Goal: Information Seeking & Learning: Check status

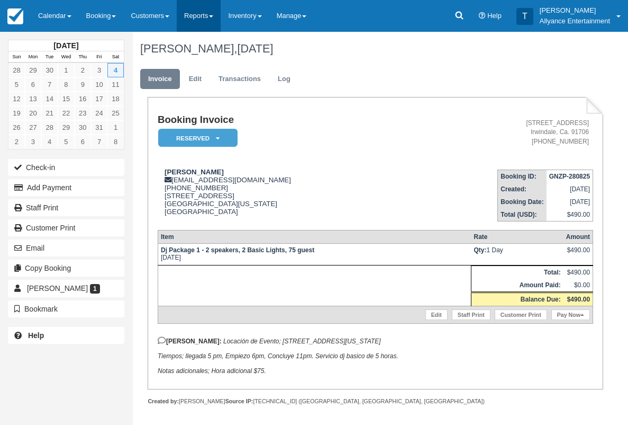
click at [212, 15] on link "Reports" at bounding box center [199, 16] width 44 height 32
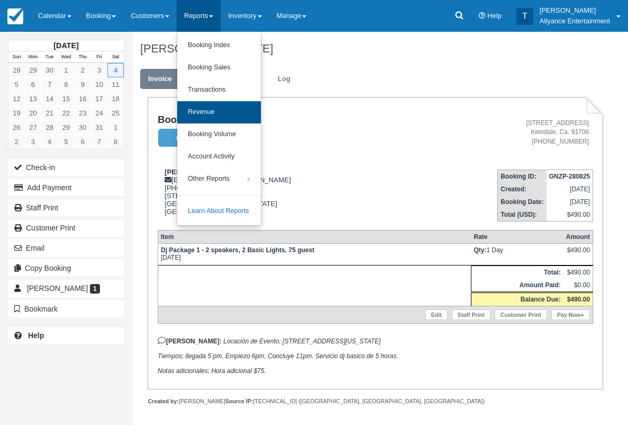
click at [211, 109] on link "Revenue" at bounding box center [219, 112] width 84 height 22
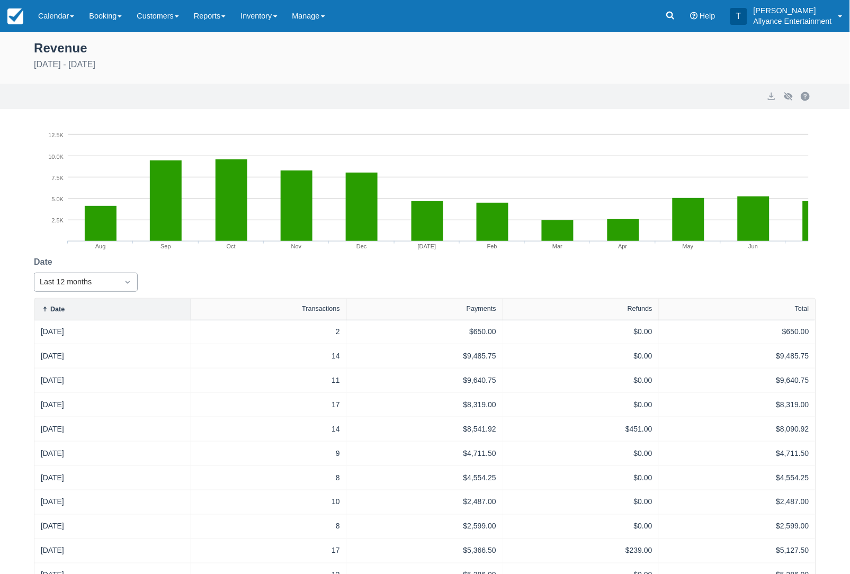
click at [124, 280] on icon "Dropdown icon" at bounding box center [127, 282] width 11 height 11
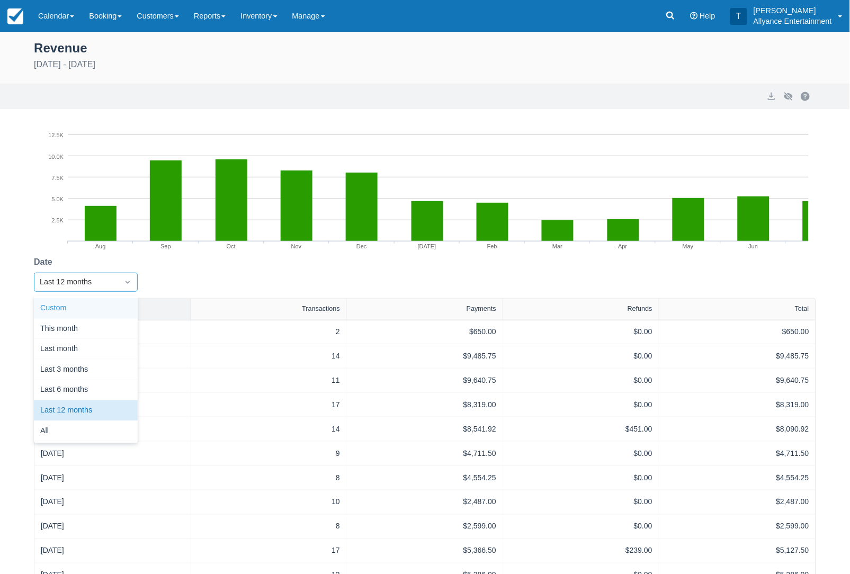
click at [65, 303] on div "Custom" at bounding box center [86, 308] width 104 height 21
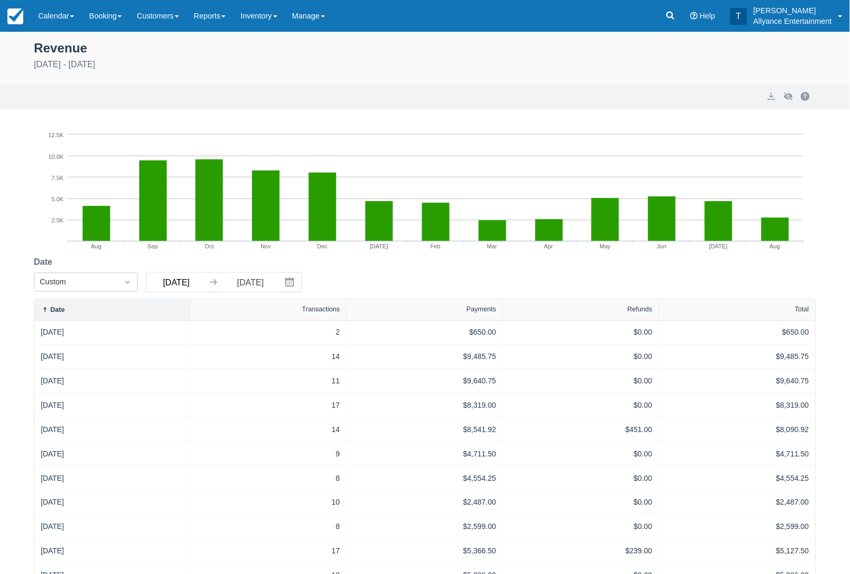
click at [184, 277] on input "[DATE]" at bounding box center [176, 282] width 59 height 19
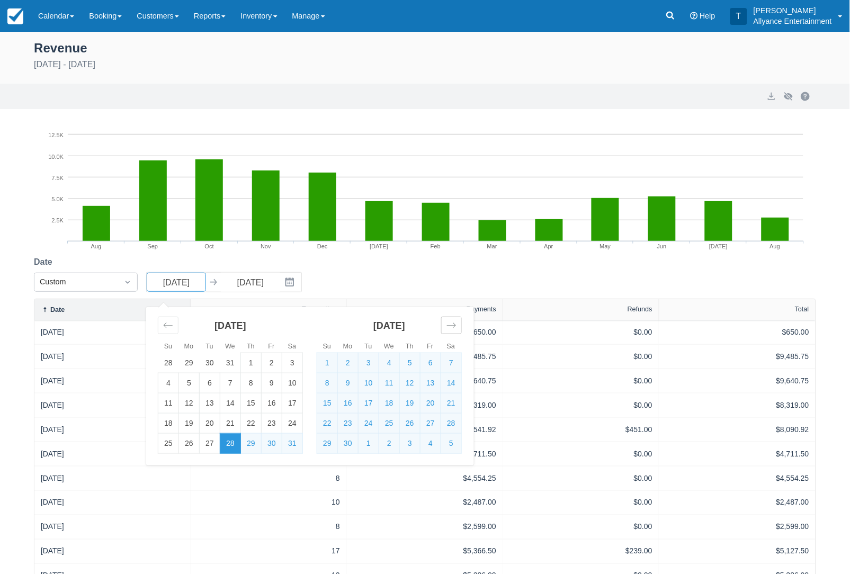
click at [450, 323] on icon "Move forward to switch to the next month." at bounding box center [451, 325] width 9 height 5
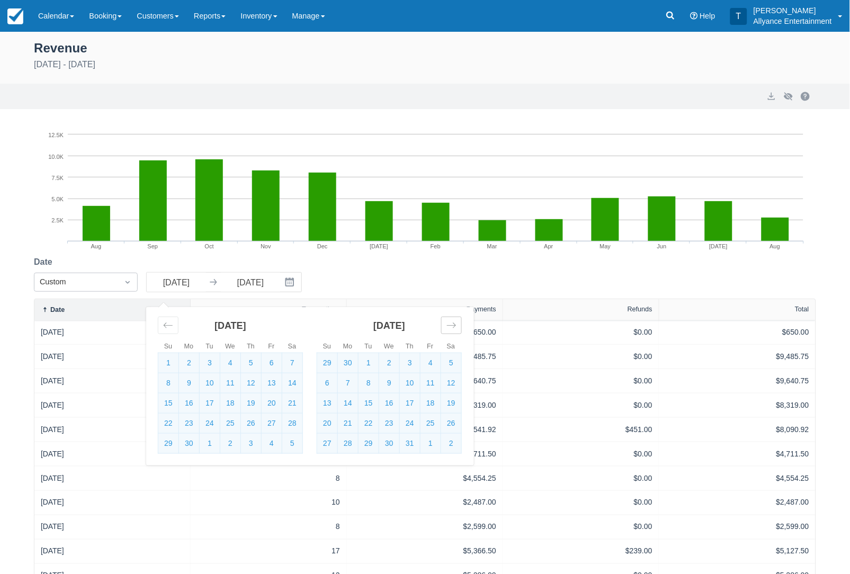
click at [450, 323] on icon "Move forward to switch to the next month." at bounding box center [451, 325] width 9 height 5
click at [391, 434] on td "1" at bounding box center [389, 444] width 21 height 20
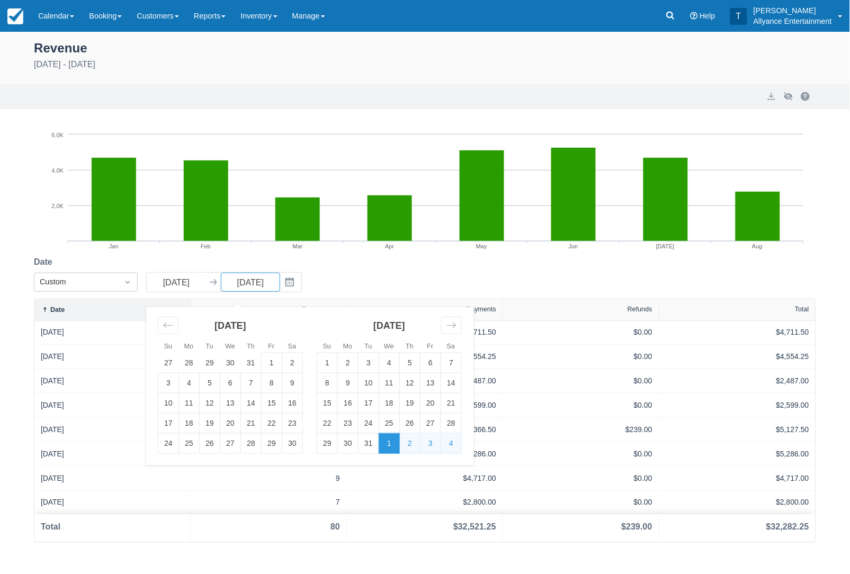
click at [523, 263] on div "Date Custom [DATE] Navigate forward to interact with the calendar and select a …" at bounding box center [425, 277] width 782 height 43
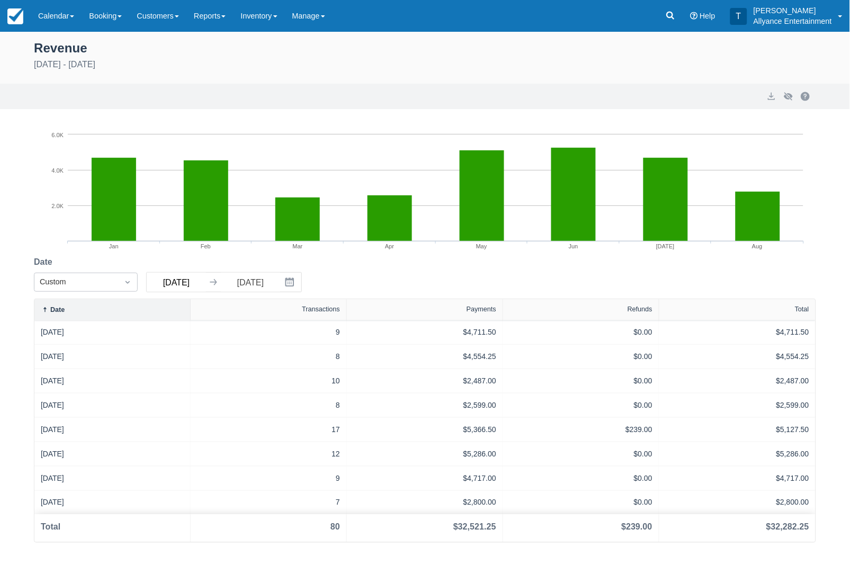
click at [182, 280] on input "[DATE]" at bounding box center [176, 282] width 59 height 19
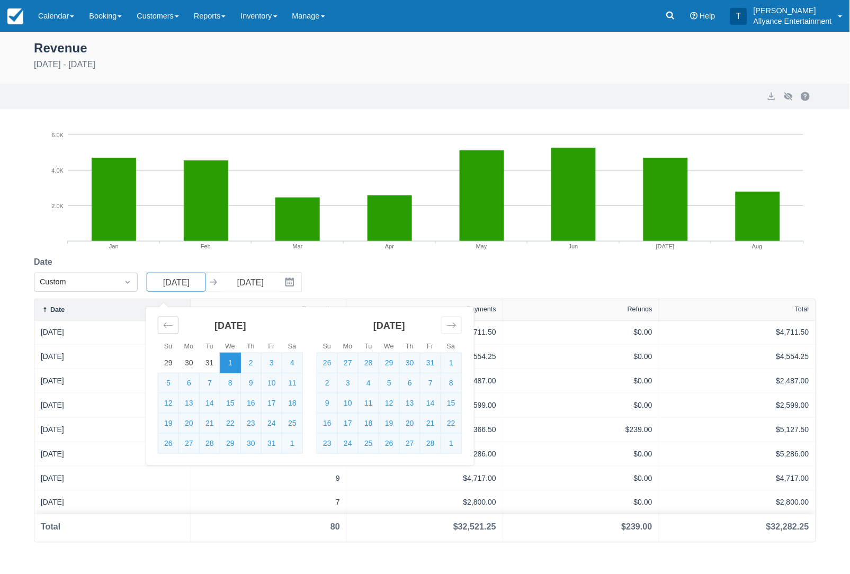
click at [168, 324] on icon "Move backward to switch to the previous month." at bounding box center [168, 325] width 10 height 10
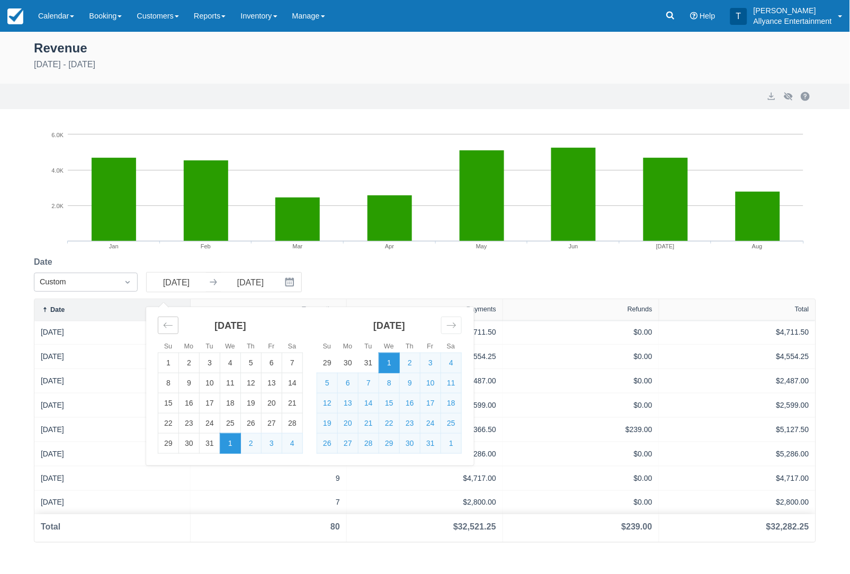
click at [168, 324] on icon "Move backward to switch to the previous month." at bounding box center [168, 325] width 10 height 10
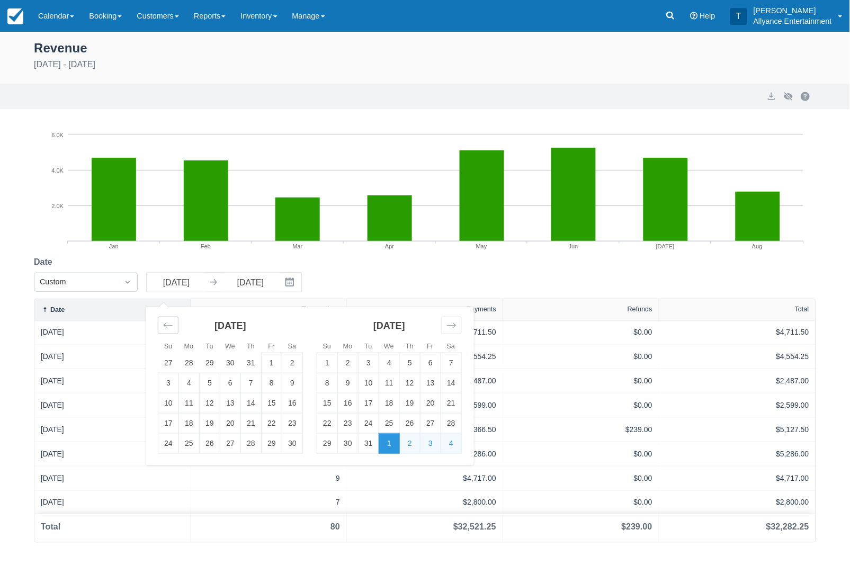
click at [168, 324] on icon "Move backward to switch to the previous month." at bounding box center [168, 325] width 10 height 10
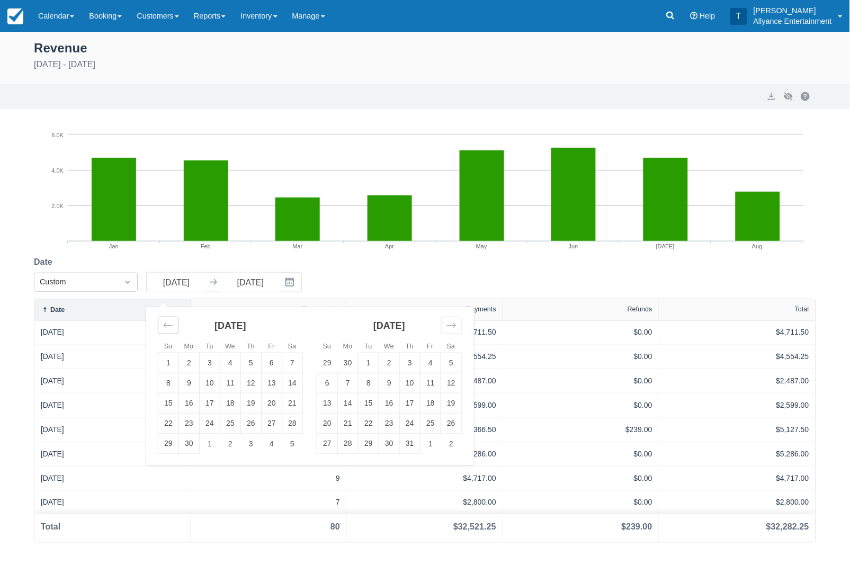
click at [168, 324] on icon "Move backward to switch to the previous month." at bounding box center [168, 325] width 10 height 10
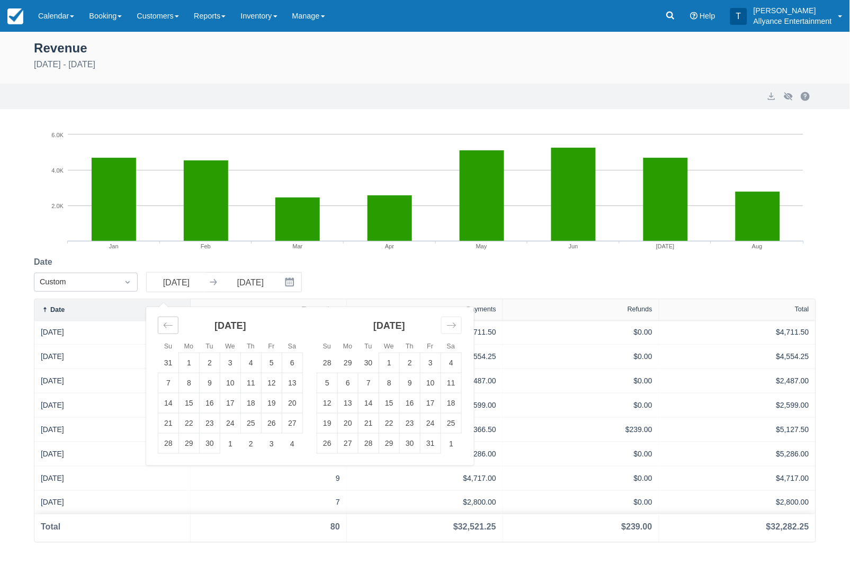
click at [168, 324] on icon "Move backward to switch to the previous month." at bounding box center [168, 325] width 10 height 10
click at [188, 361] on td "1" at bounding box center [189, 363] width 21 height 20
type input "[DATE]"
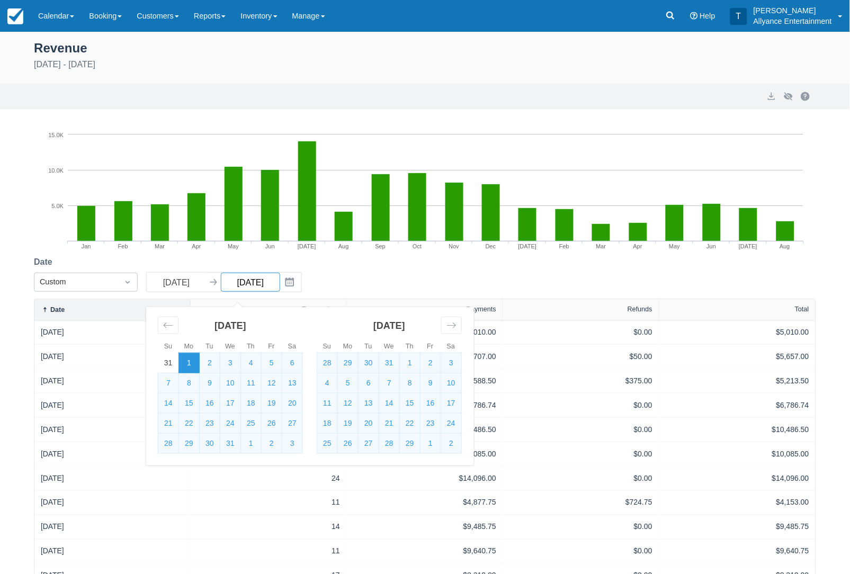
click at [268, 282] on input "[DATE]" at bounding box center [250, 282] width 59 height 19
click at [292, 279] on icon "Interact with the calendar and add the check-in date for your trip." at bounding box center [289, 282] width 9 height 9
click at [235, 281] on input "[DATE]" at bounding box center [250, 282] width 59 height 19
click at [449, 326] on icon "Move forward to switch to the next month." at bounding box center [451, 325] width 10 height 10
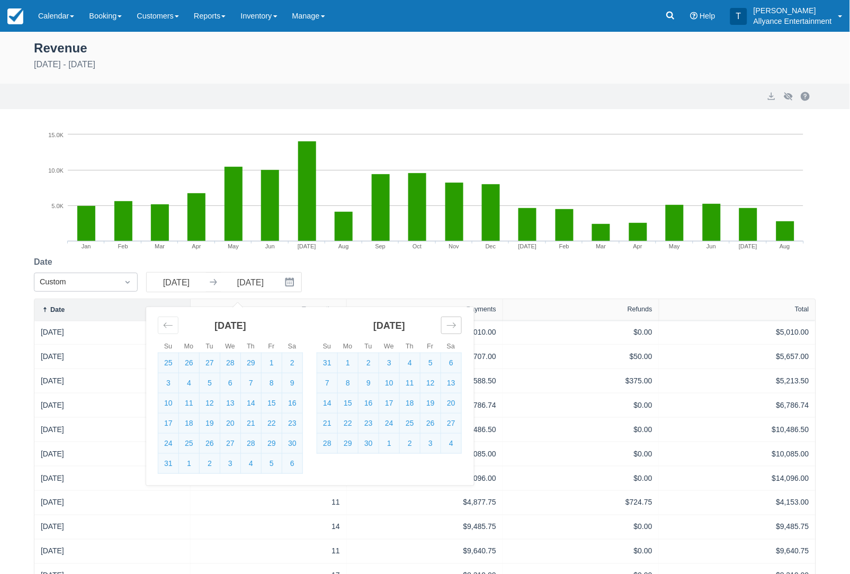
click at [449, 326] on icon "Move forward to switch to the next month." at bounding box center [451, 325] width 10 height 10
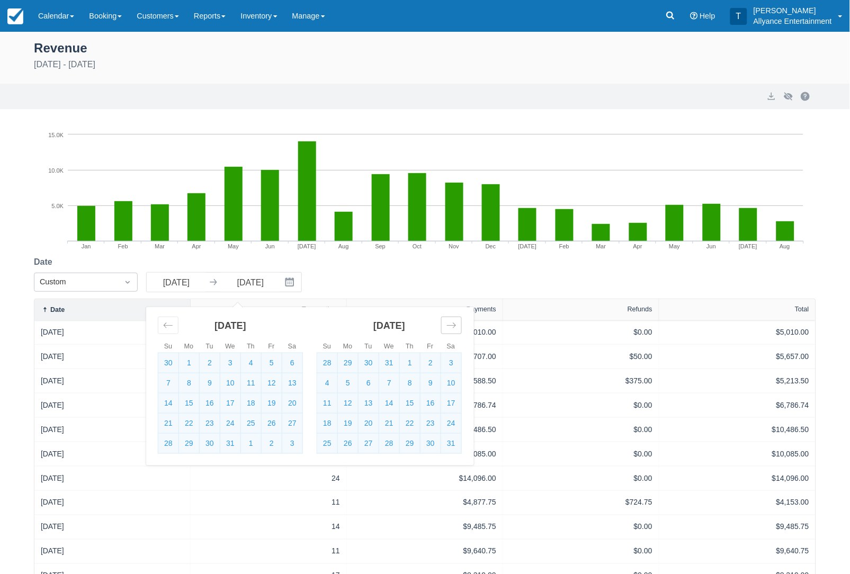
click at [449, 326] on icon "Move forward to switch to the next month." at bounding box center [451, 325] width 10 height 10
click at [370, 438] on td "31" at bounding box center [368, 444] width 21 height 20
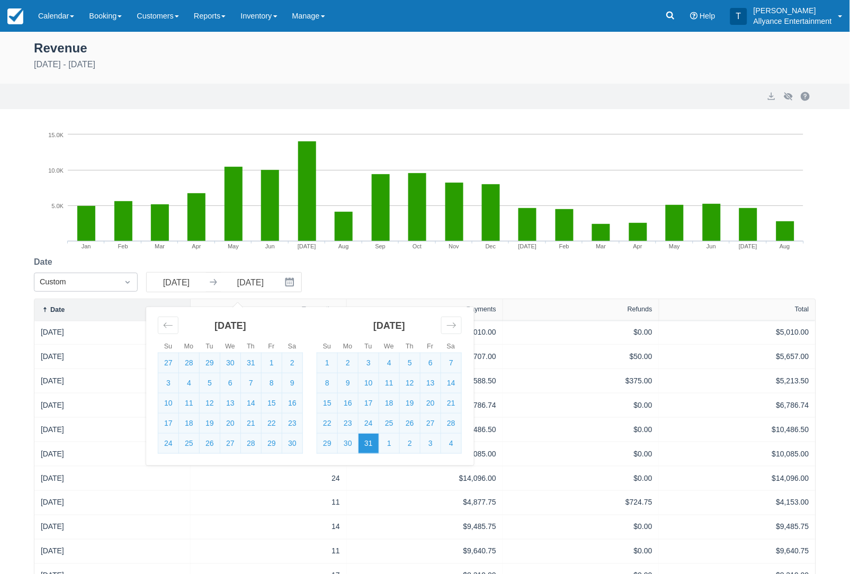
type input "[DATE]"
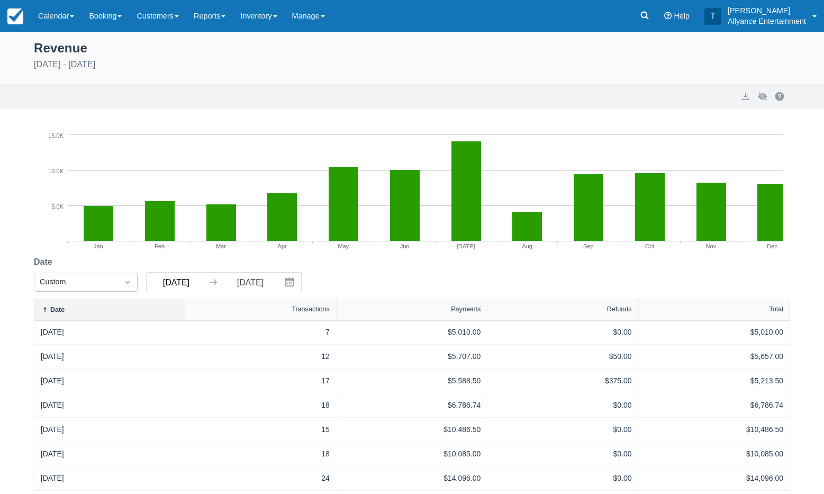
click at [175, 286] on input "[DATE]" at bounding box center [176, 282] width 59 height 19
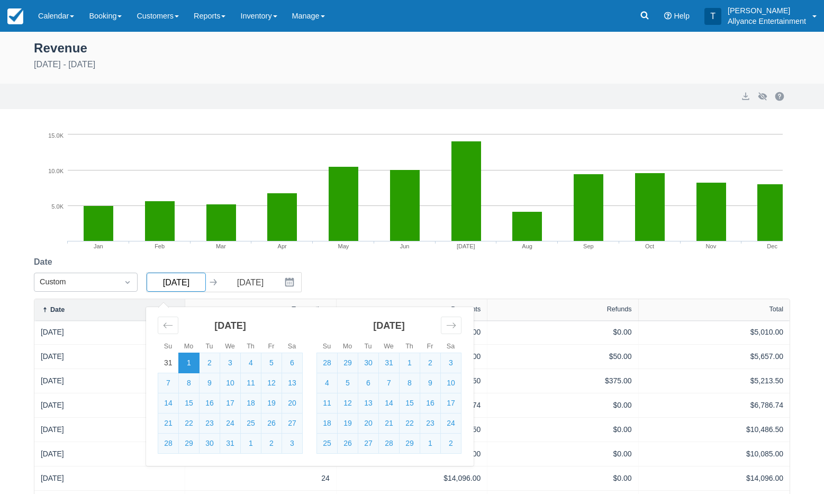
click at [195, 283] on input "[DATE]" at bounding box center [176, 282] width 59 height 19
type input "[DATE]"
select select "20"
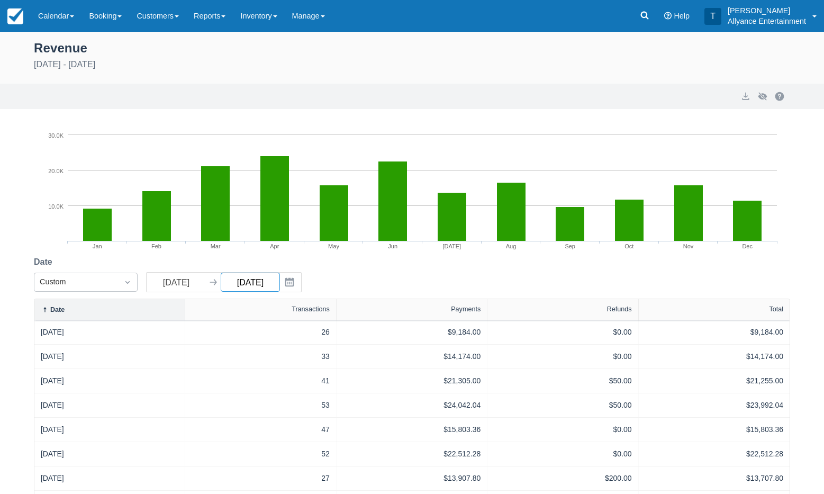
type input "[DATE]"
click at [194, 277] on input "[DATE]" at bounding box center [176, 282] width 59 height 19
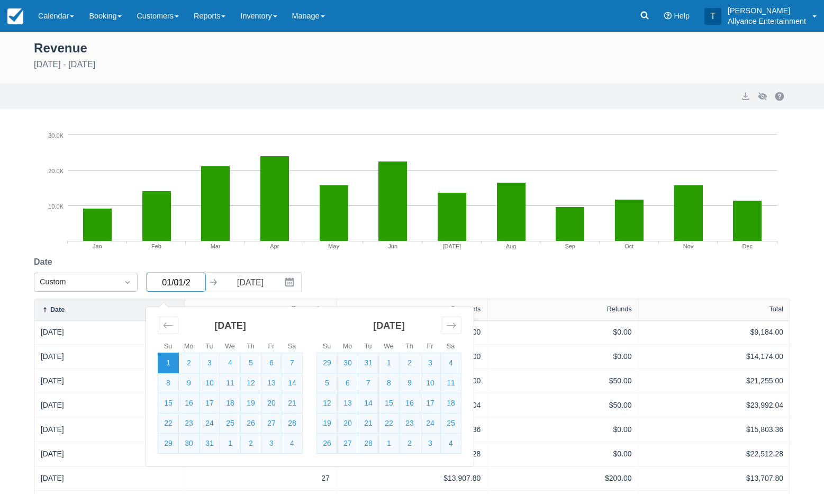
type input "[DATE]"
select select "20"
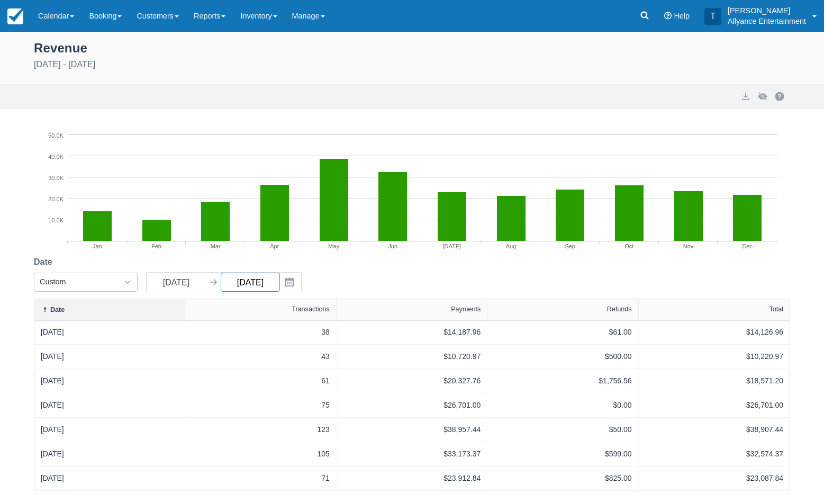
type input "[DATE]"
click at [195, 283] on input "[DATE]" at bounding box center [176, 282] width 59 height 19
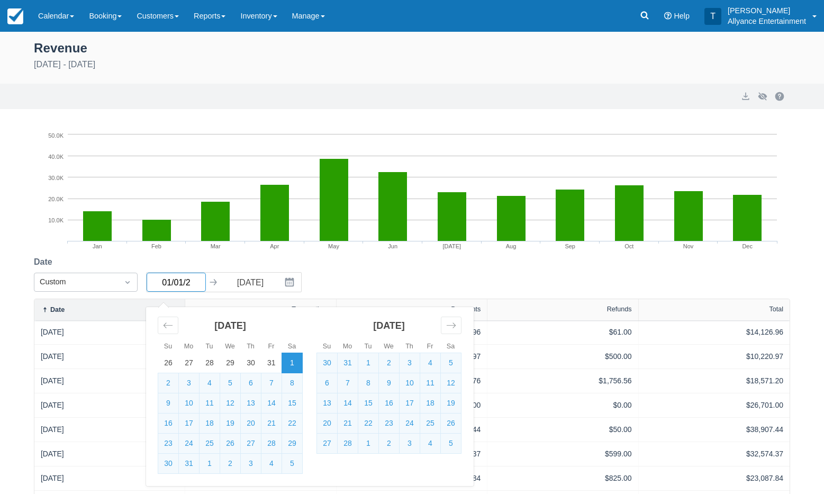
type input "[DATE]"
select select "20"
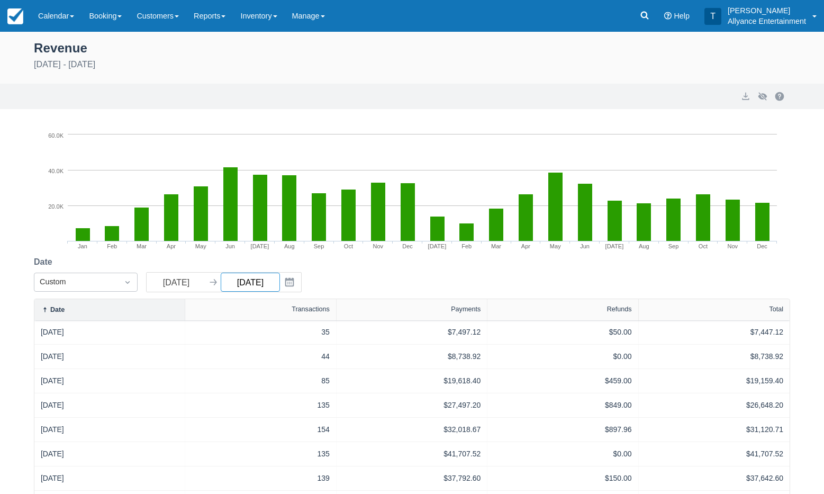
type input "[DATE]"
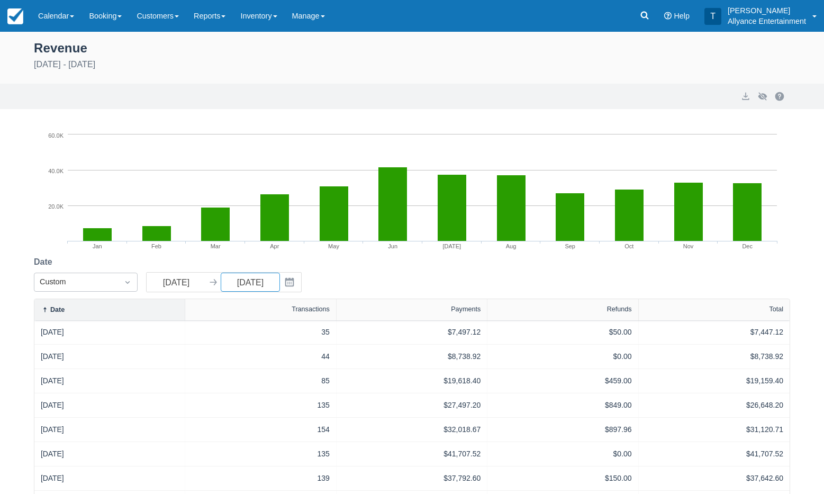
click at [373, 281] on div "Date Custom [DATE] Navigate forward to interact with the calendar and select a …" at bounding box center [412, 277] width 757 height 43
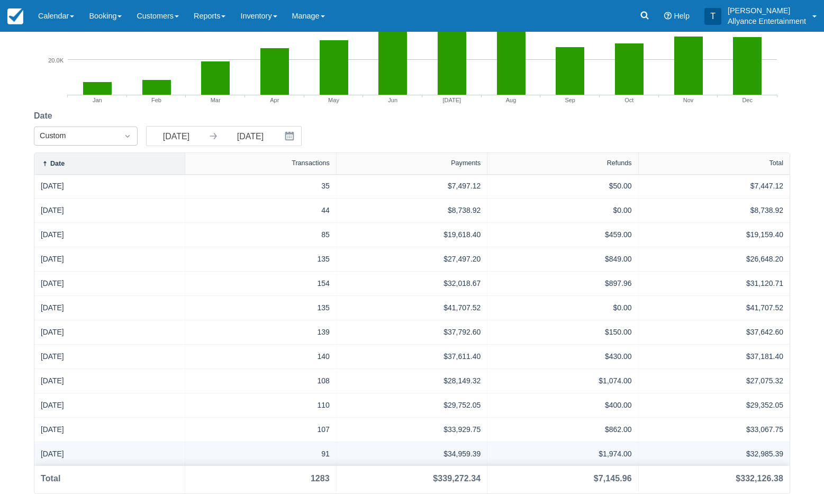
scroll to position [147, 0]
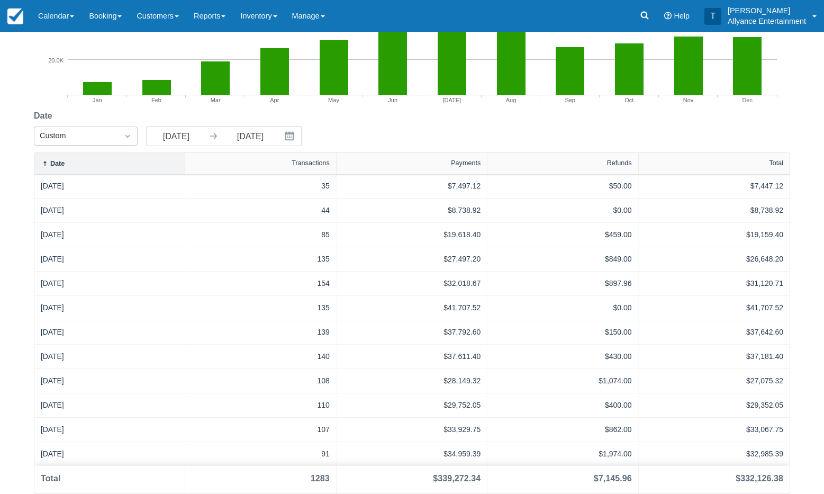
click at [448, 130] on div "Date Custom [DATE] Navigate forward to interact with the calendar and select a …" at bounding box center [412, 131] width 757 height 43
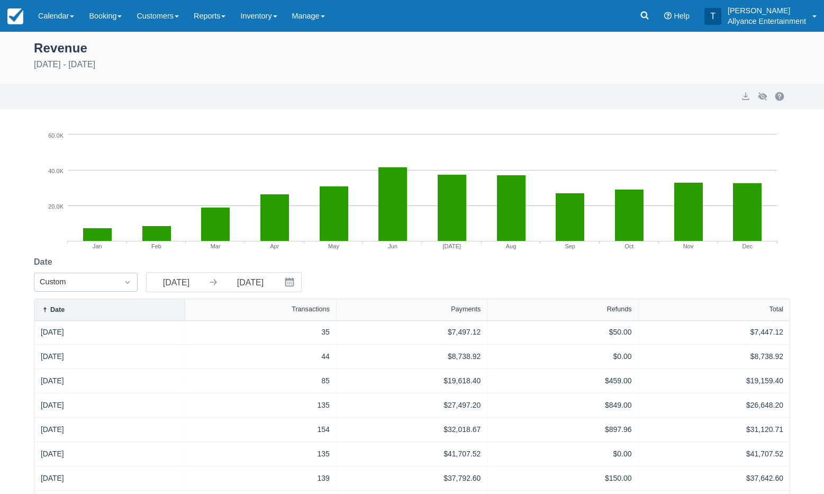
scroll to position [0, 0]
click at [419, 60] on div "[DATE] - [DATE]" at bounding box center [412, 64] width 757 height 13
click at [197, 281] on input "[DATE]" at bounding box center [176, 282] width 59 height 19
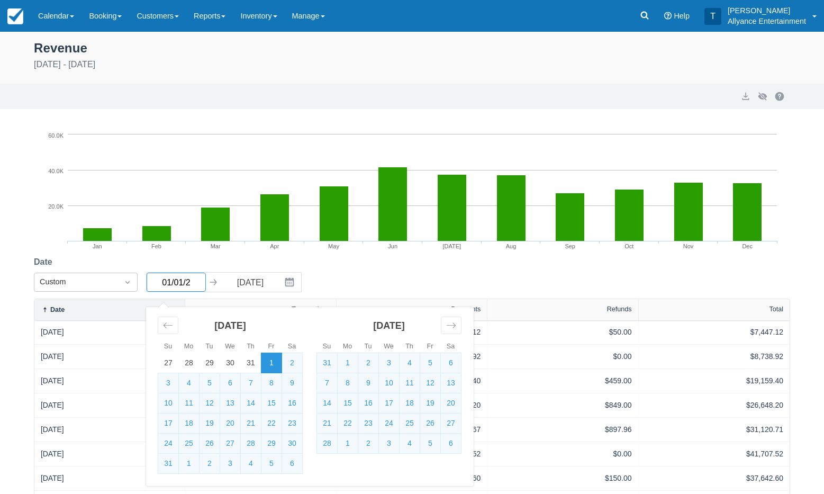
type input "[DATE]"
select select "20"
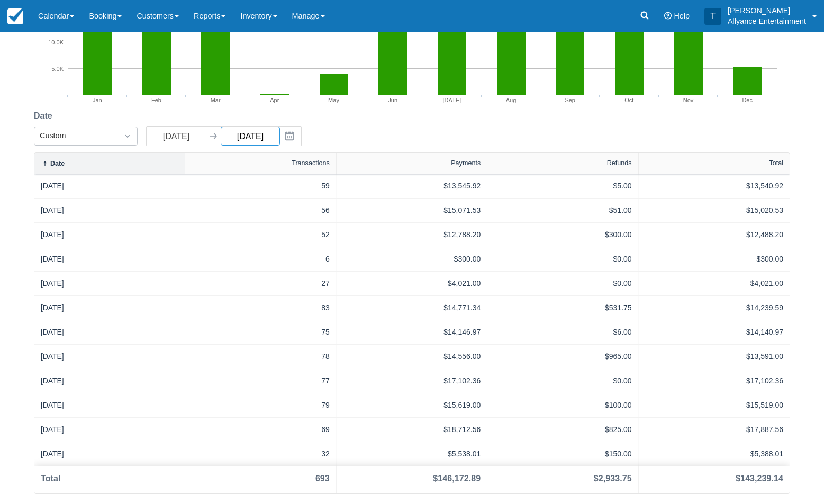
scroll to position [147, 0]
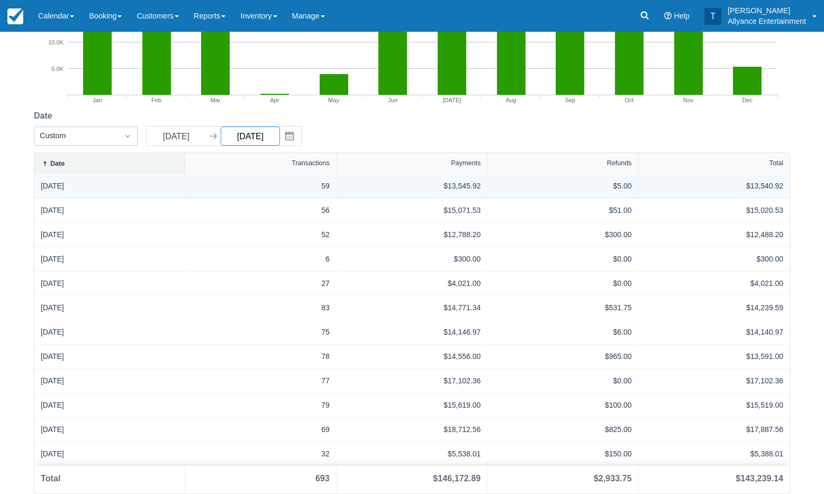
type input "[DATE]"
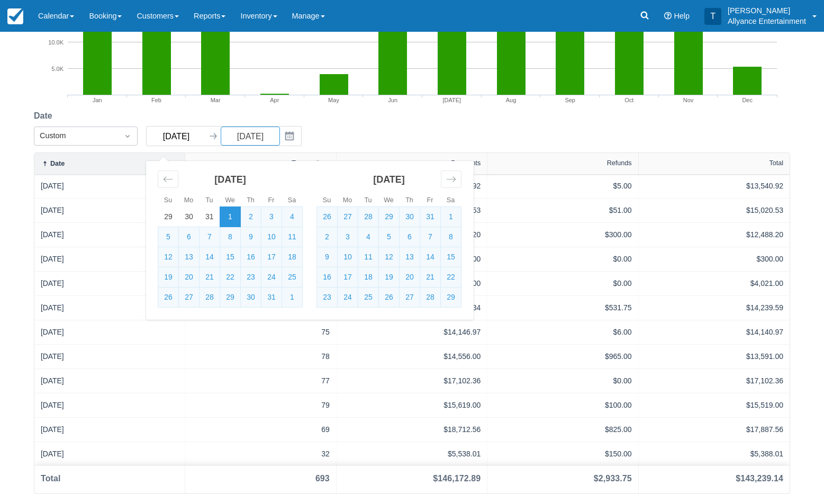
click at [190, 137] on input "[DATE]" at bounding box center [176, 136] width 59 height 19
type input "[DATE]"
select select "20"
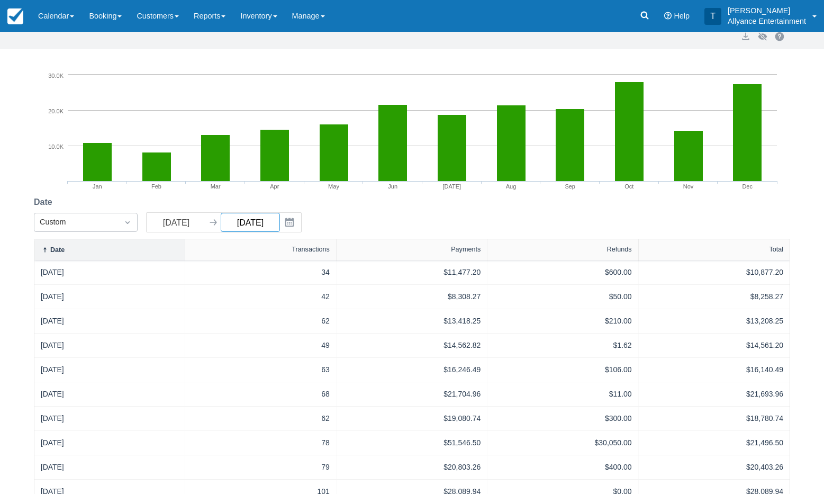
scroll to position [67, 0]
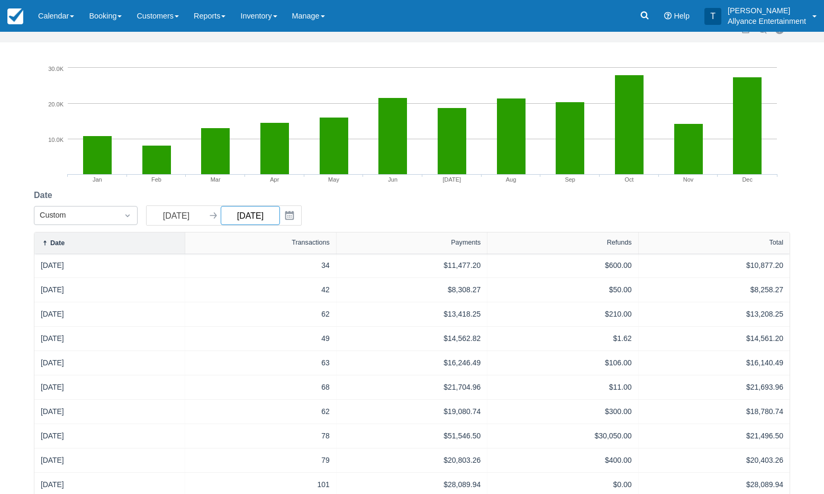
type input "[DATE]"
click at [194, 220] on input "[DATE]" at bounding box center [176, 215] width 59 height 19
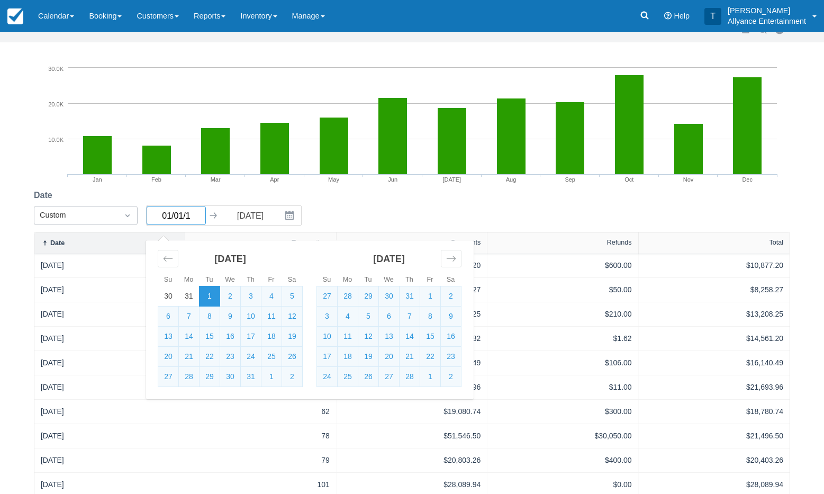
type input "[DATE]"
select select "20"
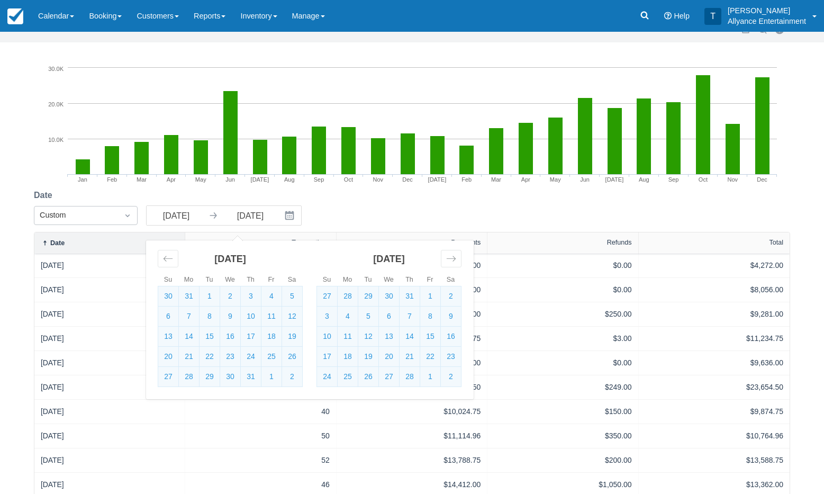
click at [447, 191] on div "Date Custom [DATE] Navigate forward to interact with the calendar and select a …" at bounding box center [412, 210] width 757 height 43
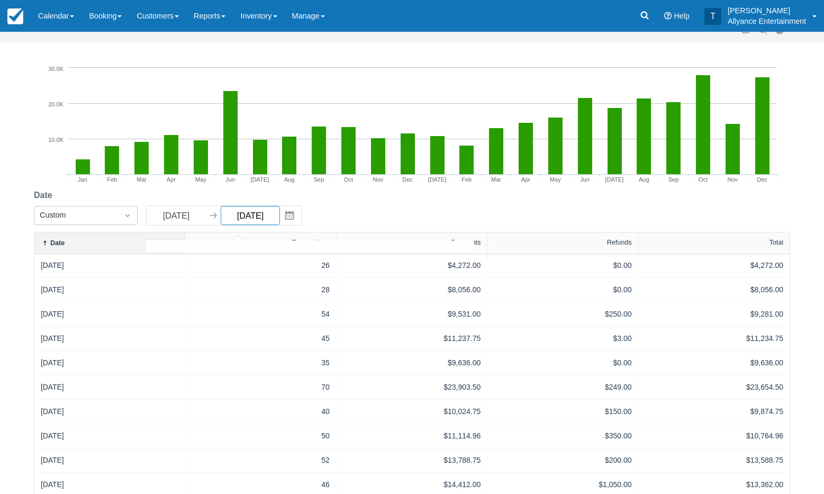
click at [269, 216] on input "[DATE]" at bounding box center [250, 215] width 59 height 19
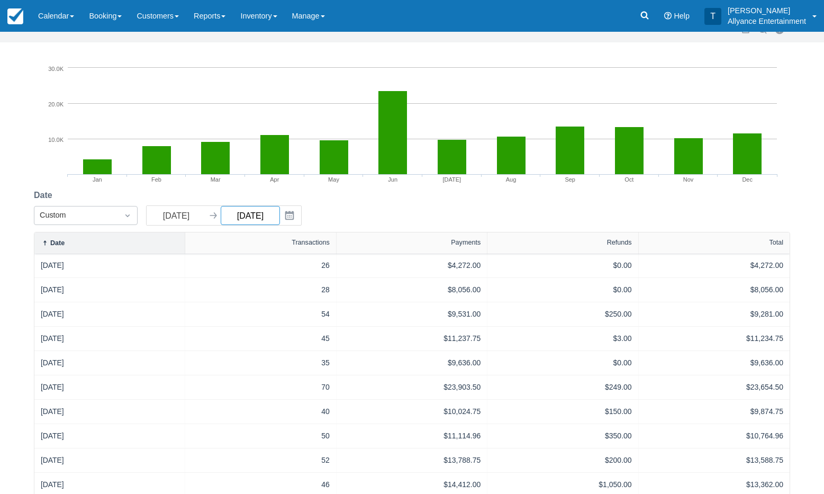
type input "[DATE]"
click at [394, 204] on div "Date Custom [DATE] Navigate forward to interact with the calendar and select a …" at bounding box center [412, 210] width 757 height 43
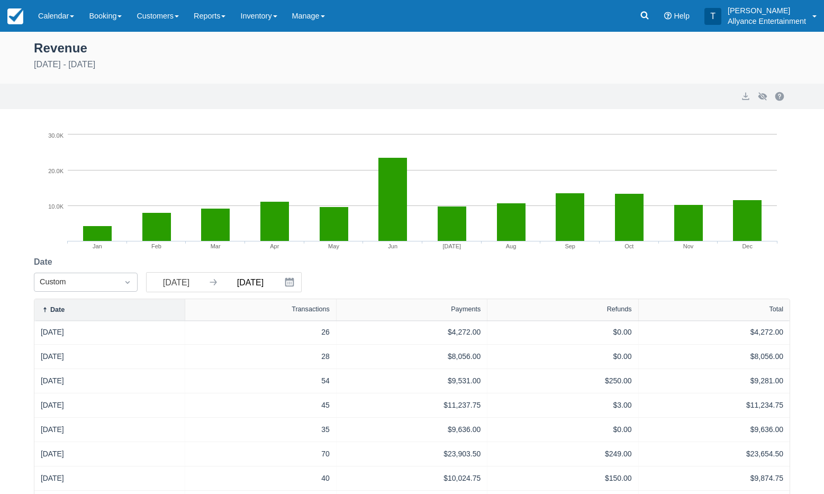
click at [269, 277] on input "[DATE]" at bounding box center [250, 282] width 59 height 19
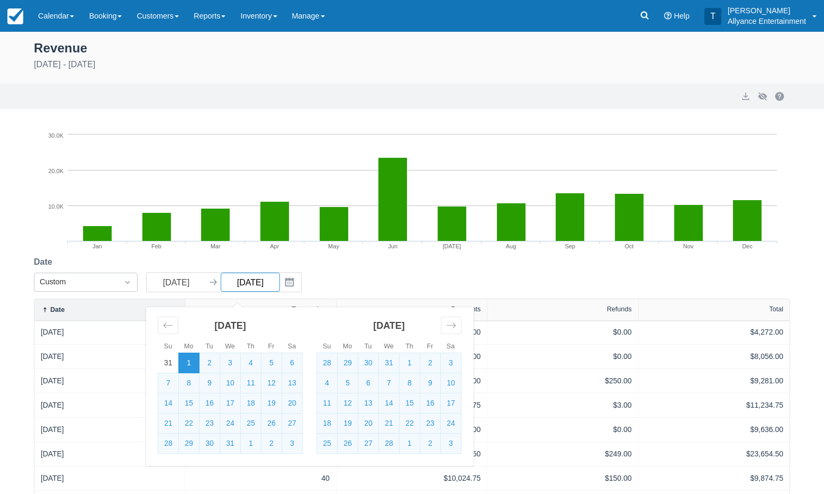
click at [269, 277] on input "[DATE]" at bounding box center [250, 282] width 59 height 19
click at [267, 281] on input "[DATE]" at bounding box center [250, 282] width 59 height 19
click at [193, 282] on input "[DATE]" at bounding box center [176, 282] width 59 height 19
type input "[DATE]"
select select "20"
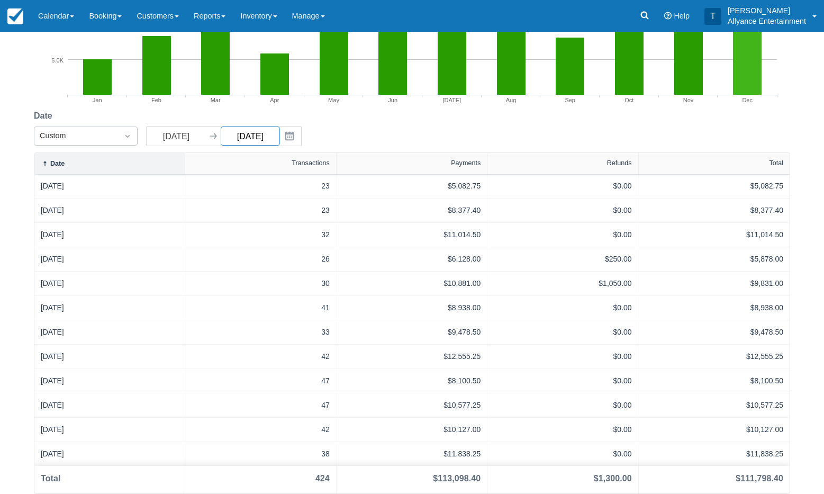
scroll to position [147, 0]
type input "[DATE]"
click at [193, 134] on input "[DATE]" at bounding box center [176, 136] width 59 height 19
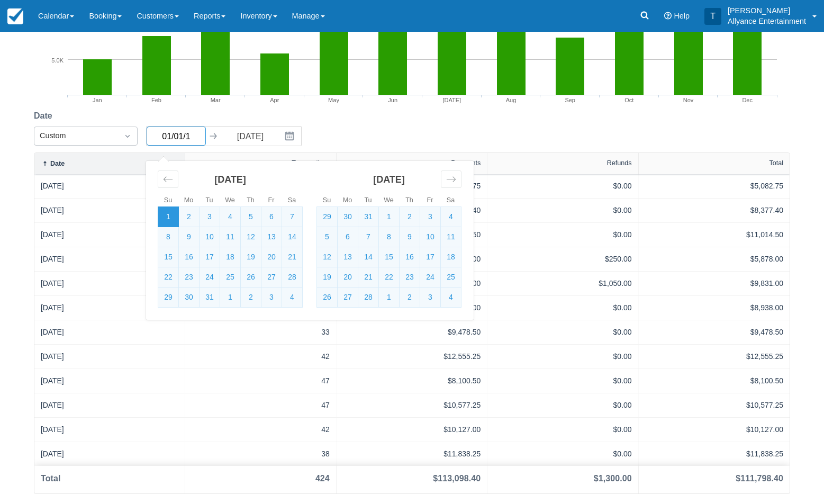
type input "[DATE]"
select select "20"
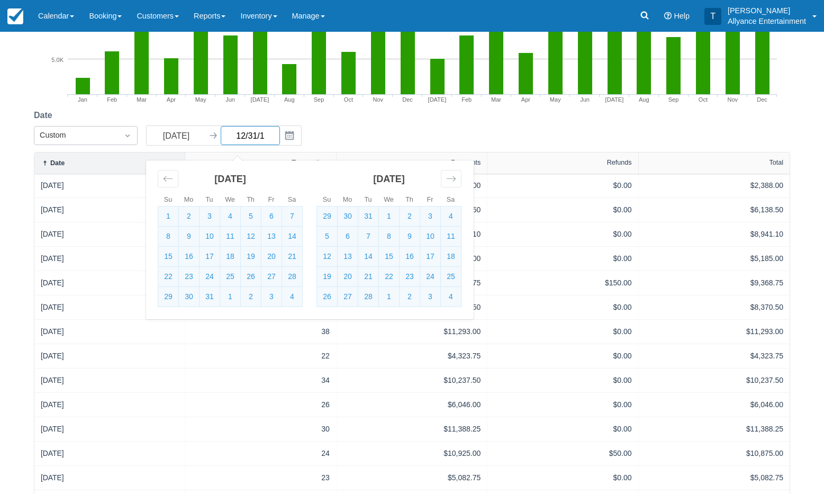
type input "[DATE]"
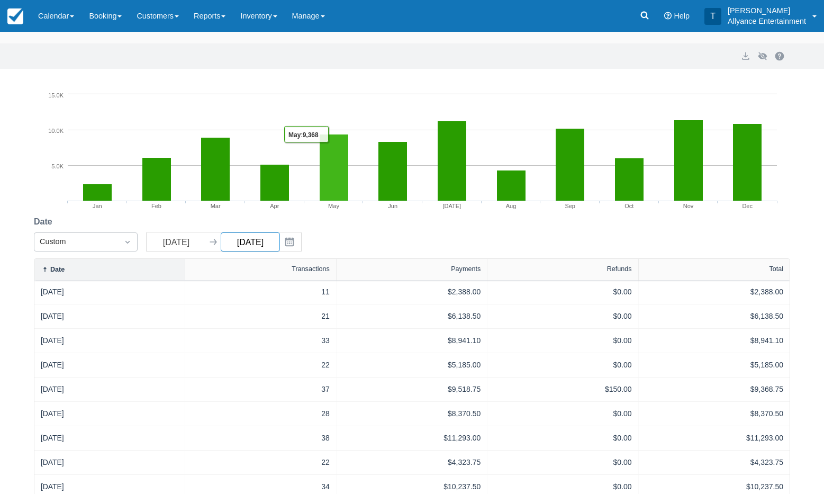
scroll to position [34, 0]
